Goal: Information Seeking & Learning: Learn about a topic

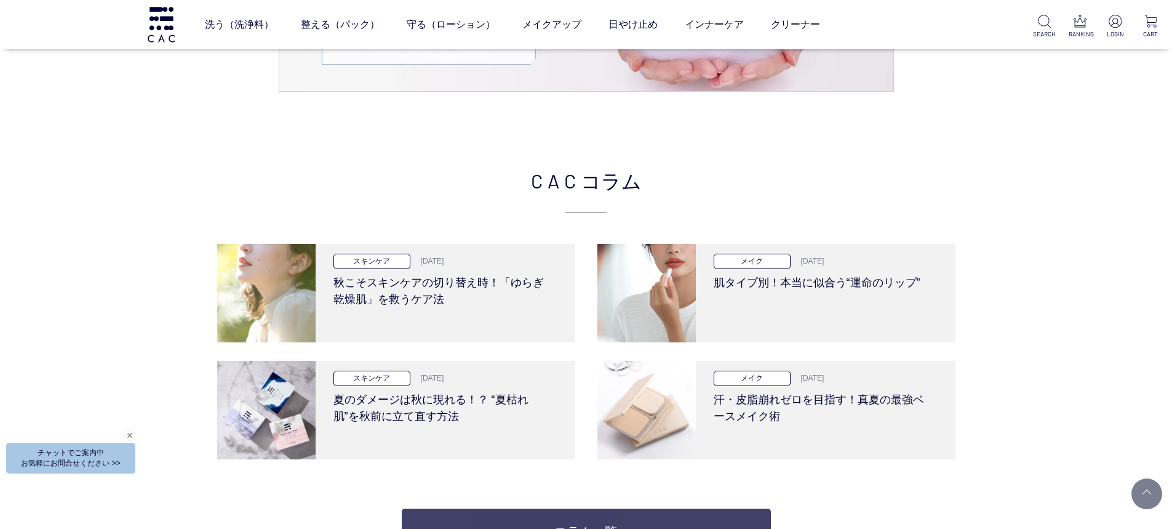
scroll to position [2647, 0]
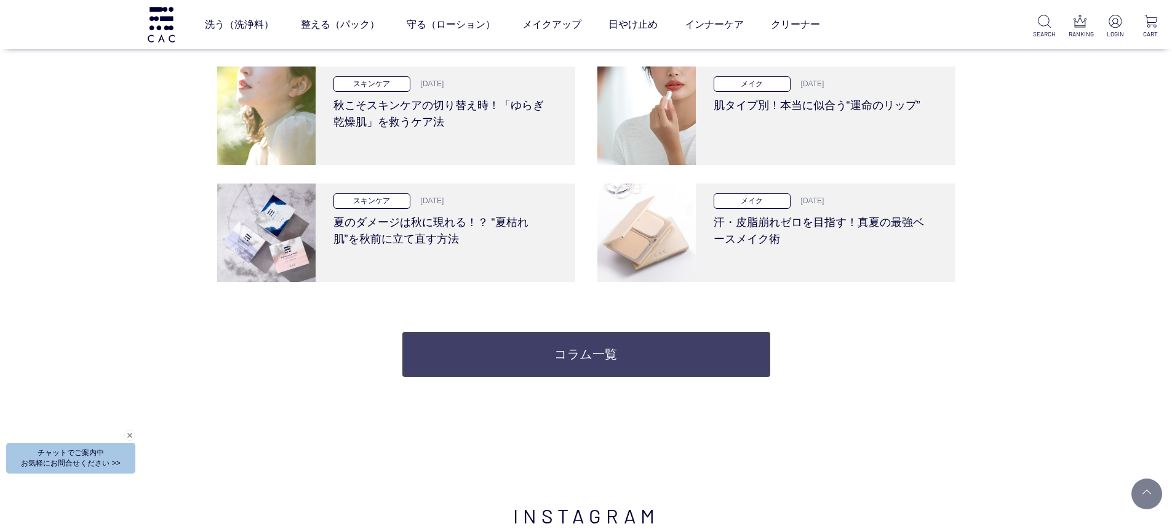
click at [639, 353] on link "コラム一覧" at bounding box center [586, 354] width 369 height 46
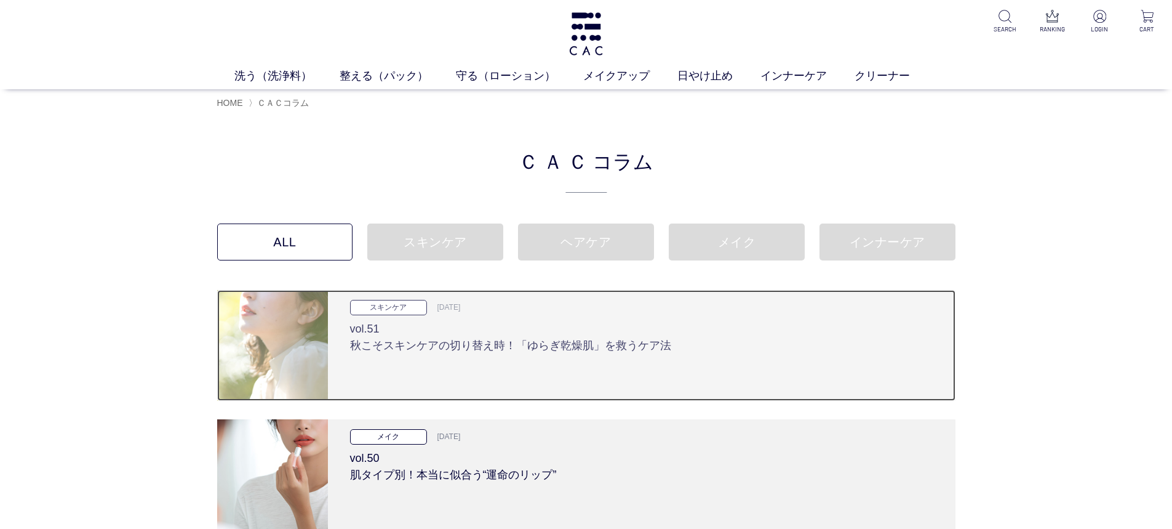
click at [806, 349] on h3 "vol.51 秋こそスキンケアの切り替え時！「ゆらぎ乾燥肌」を救うケア法" at bounding box center [641, 334] width 583 height 39
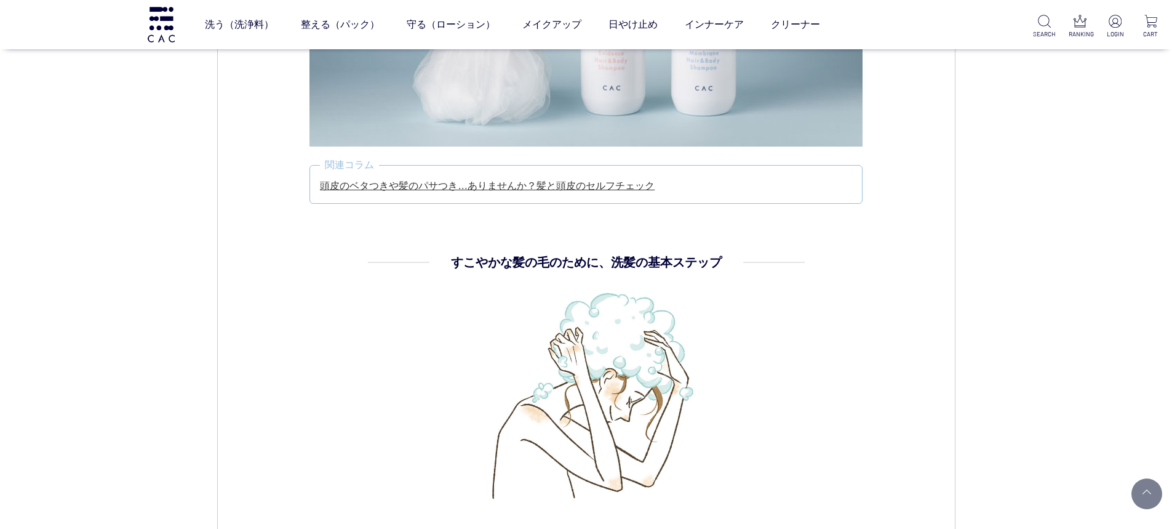
scroll to position [1108, 0]
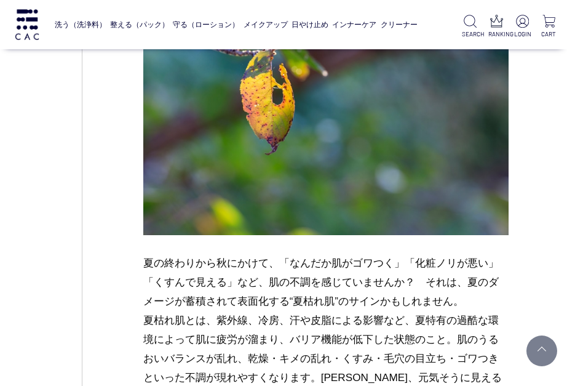
scroll to position [1046, 0]
